Goal: Task Accomplishment & Management: Use online tool/utility

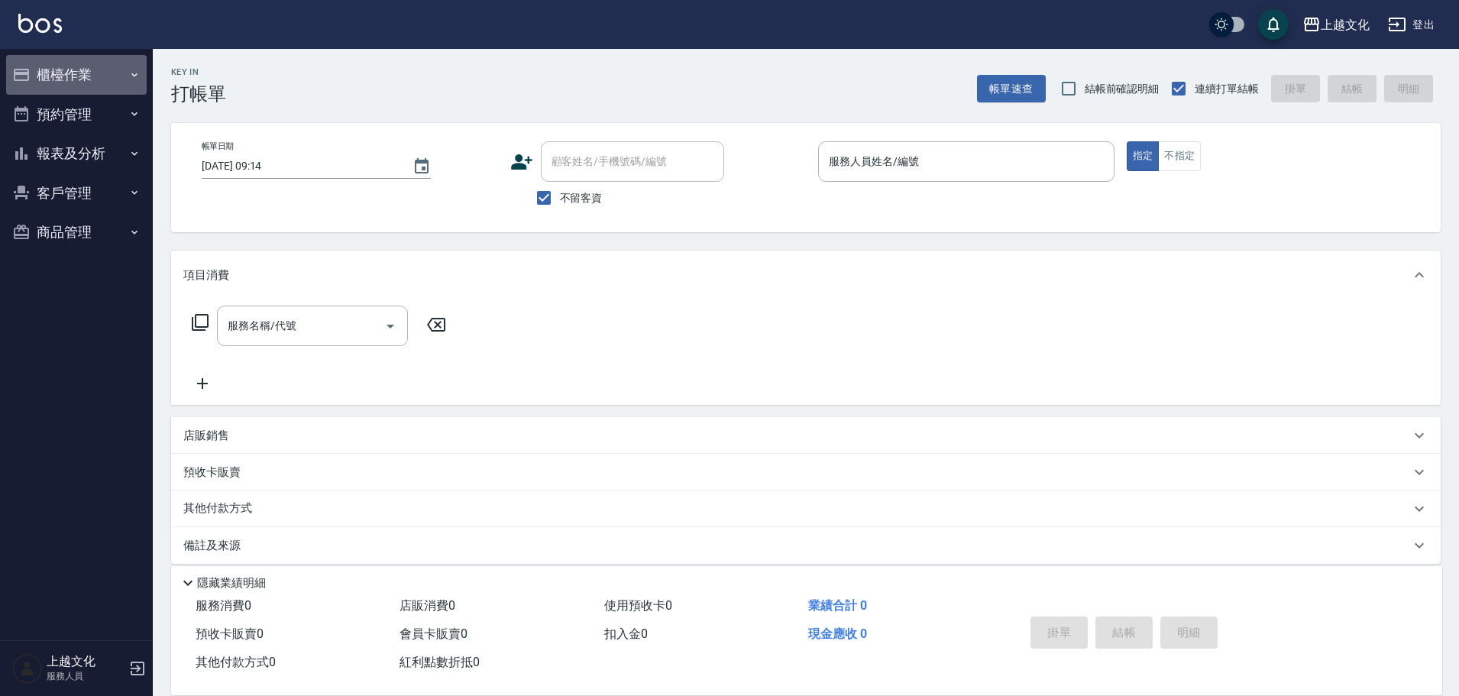
click at [73, 73] on button "櫃檯作業" at bounding box center [76, 75] width 141 height 40
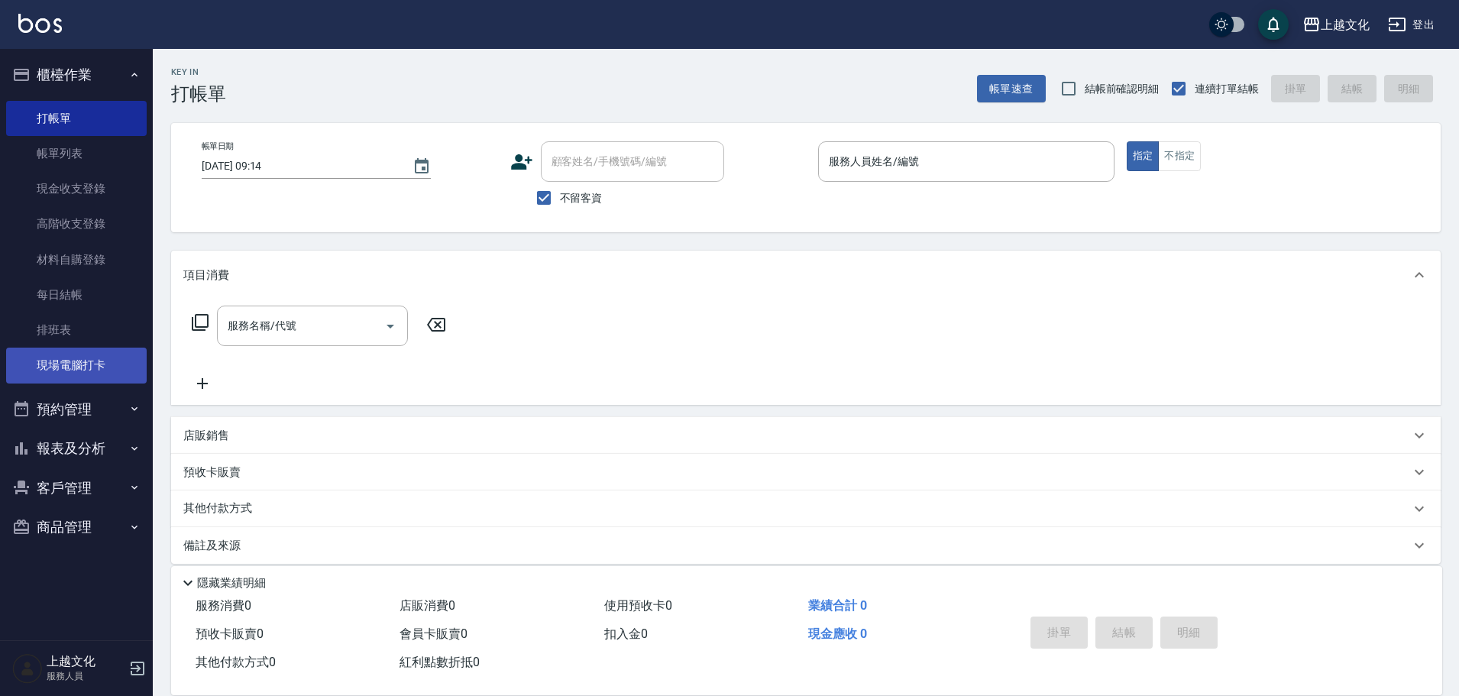
click at [97, 370] on link "現場電腦打卡" at bounding box center [76, 365] width 141 height 35
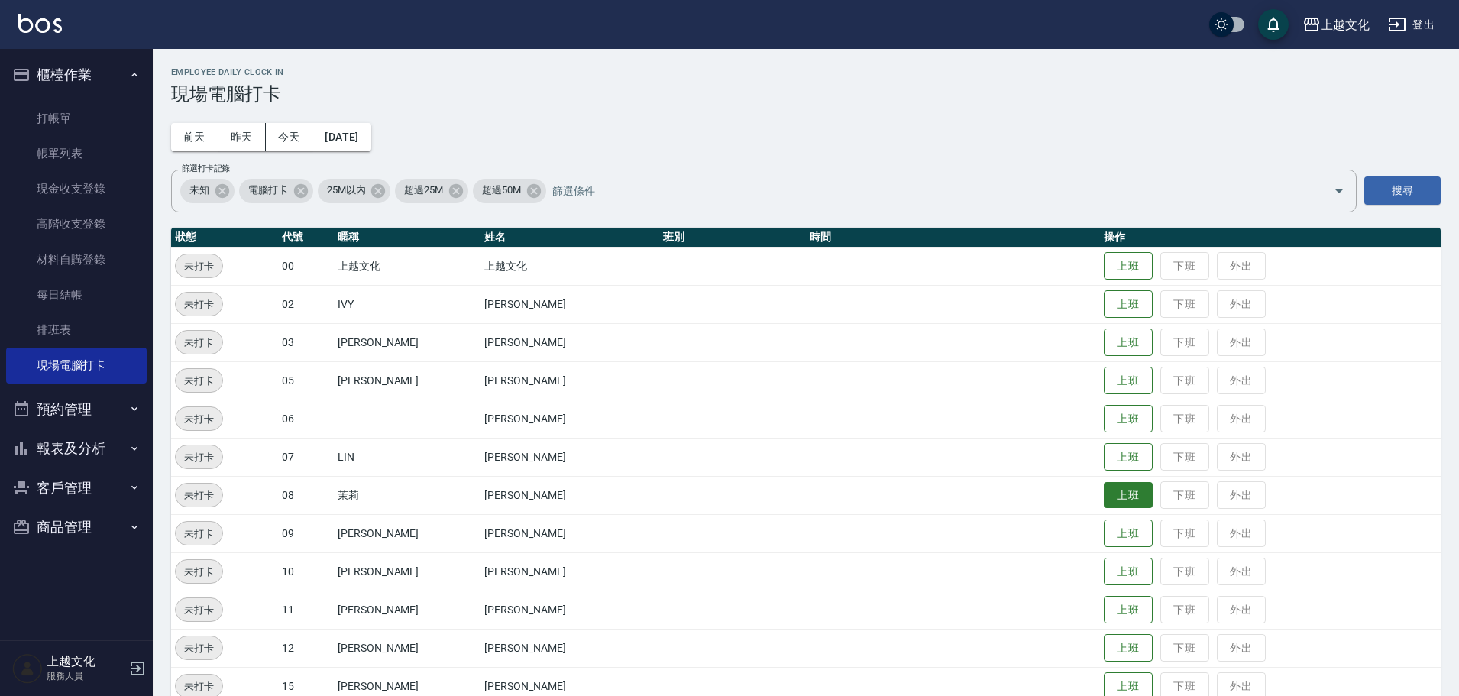
click at [1105, 503] on button "上班" at bounding box center [1128, 495] width 49 height 27
click at [1122, 296] on button "上班" at bounding box center [1128, 304] width 49 height 27
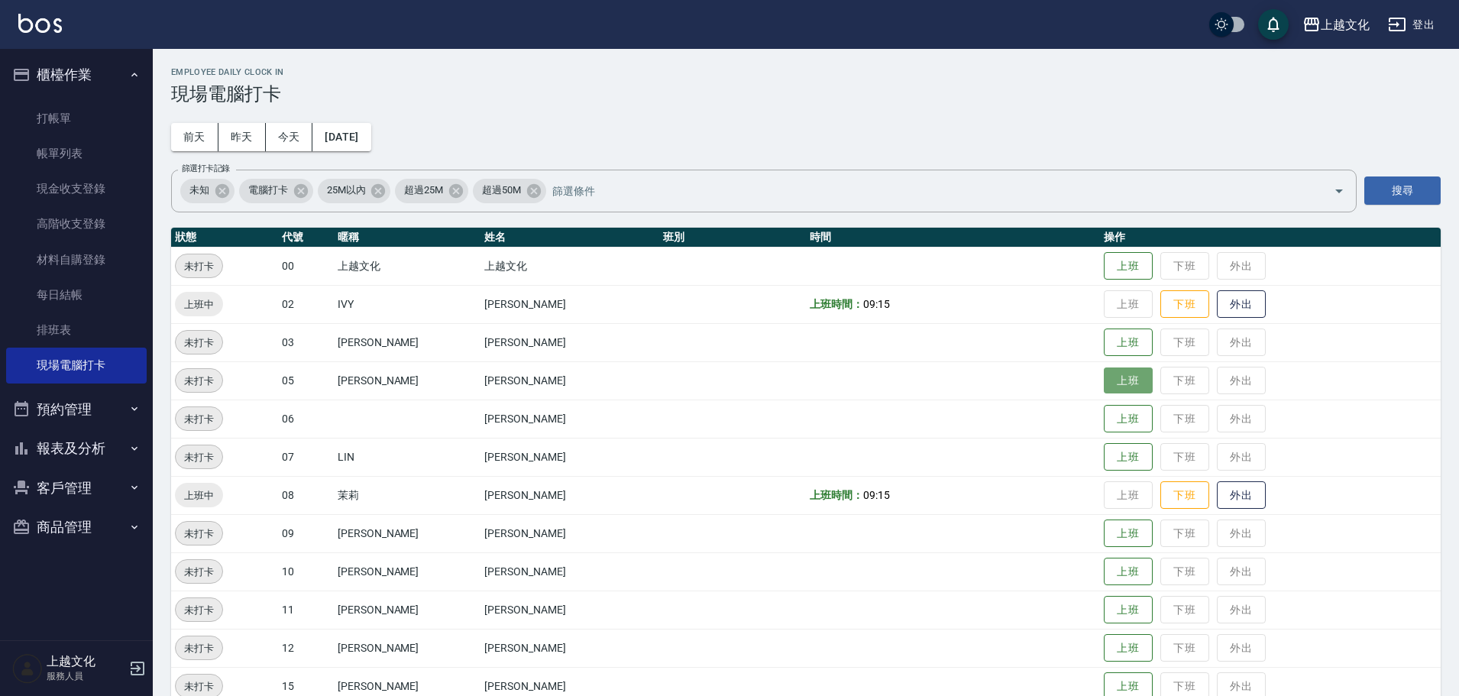
click at [1107, 390] on button "上班" at bounding box center [1128, 380] width 49 height 27
click at [1104, 466] on button "上班" at bounding box center [1128, 457] width 49 height 27
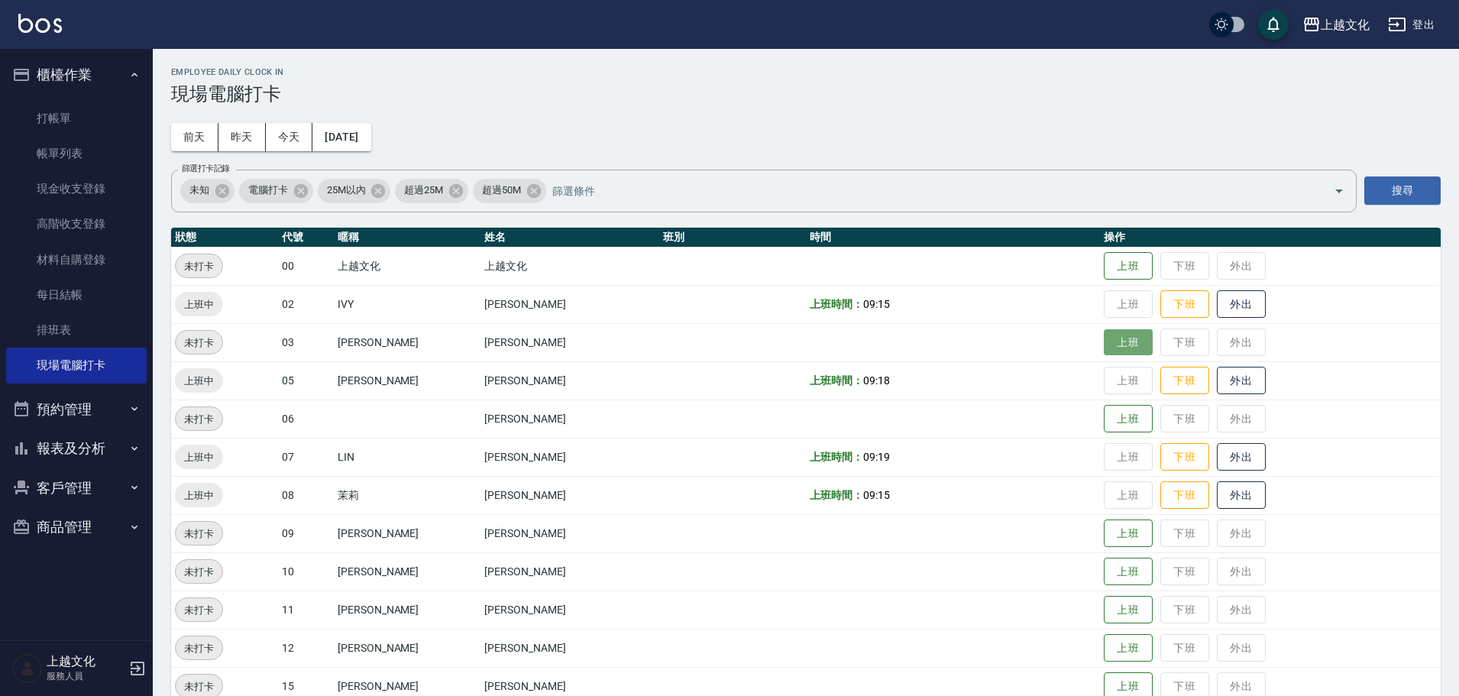
click at [1111, 341] on button "上班" at bounding box center [1128, 342] width 49 height 27
click at [1123, 609] on button "上班" at bounding box center [1128, 610] width 49 height 27
